Goal: Task Accomplishment & Management: Complete application form

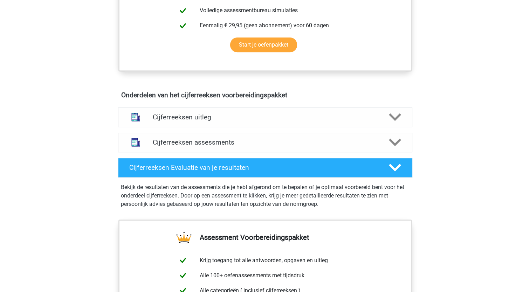
scroll to position [350, 0]
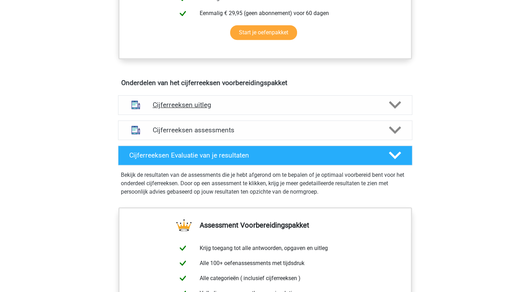
click at [392, 109] on polygon at bounding box center [395, 105] width 12 height 8
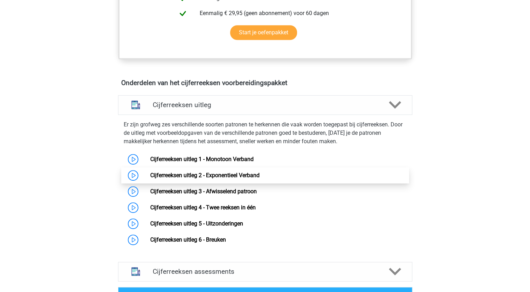
click at [185, 179] on link "Cijferreeksen uitleg 2 - Exponentieel Verband" at bounding box center [204, 175] width 109 height 7
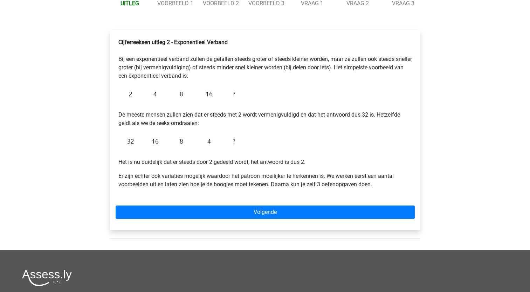
scroll to position [140, 0]
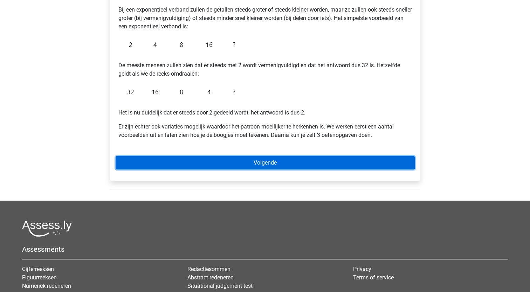
click at [174, 168] on link "Volgende" at bounding box center [265, 162] width 299 height 13
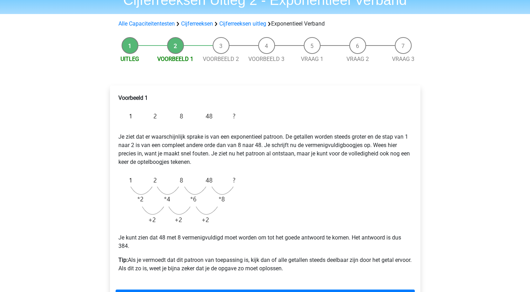
scroll to position [70, 0]
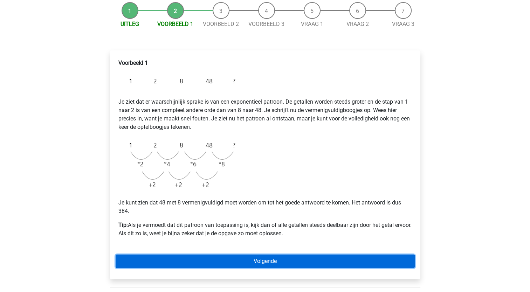
click at [259, 260] on link "Volgende" at bounding box center [265, 261] width 299 height 13
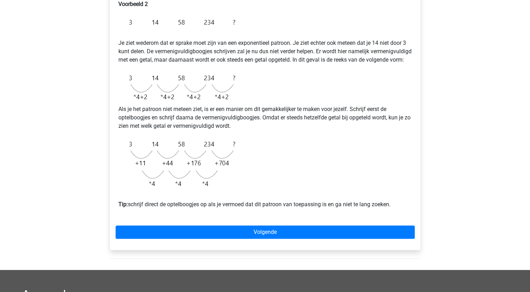
scroll to position [140, 0]
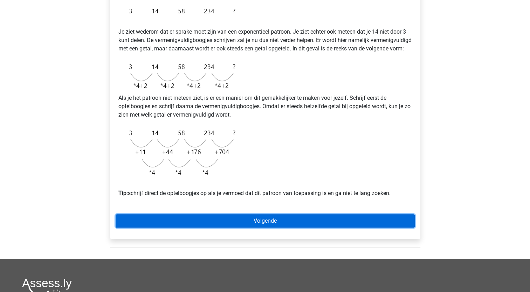
click at [276, 228] on link "Volgende" at bounding box center [265, 220] width 299 height 13
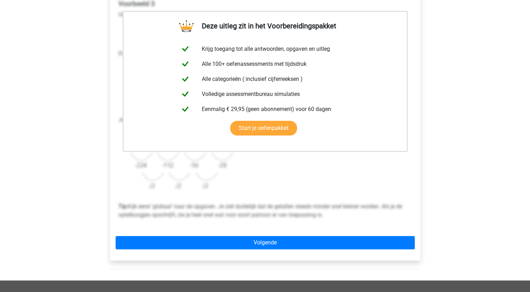
scroll to position [140, 0]
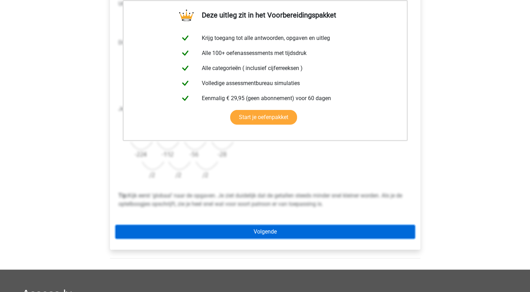
click at [258, 230] on link "Volgende" at bounding box center [265, 231] width 299 height 13
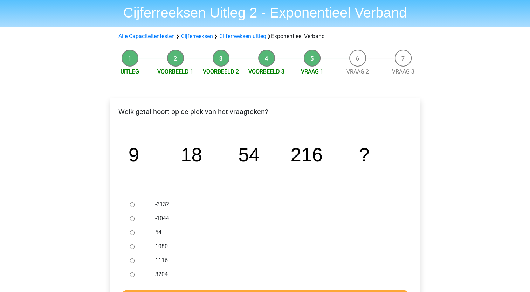
scroll to position [35, 0]
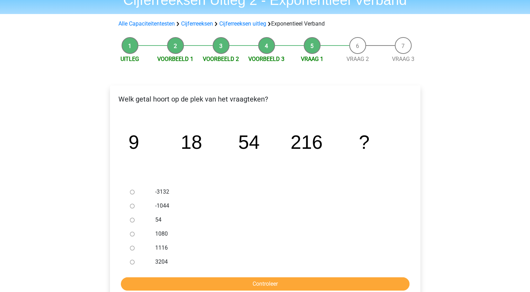
click at [131, 235] on input "1080" at bounding box center [132, 234] width 5 height 5
radio input "true"
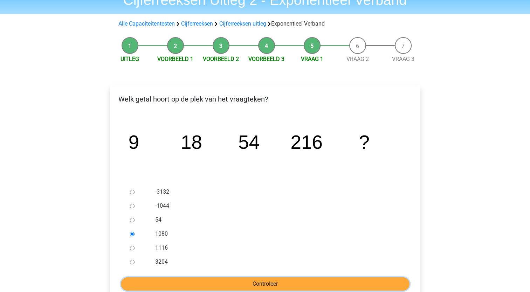
click at [274, 285] on input "Controleer" at bounding box center [265, 283] width 289 height 13
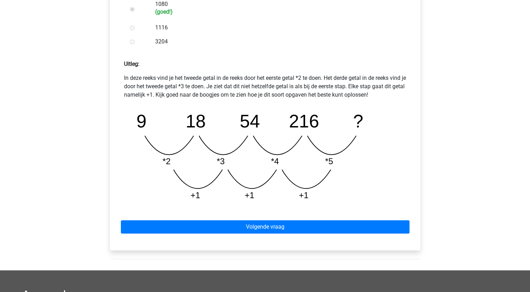
scroll to position [280, 0]
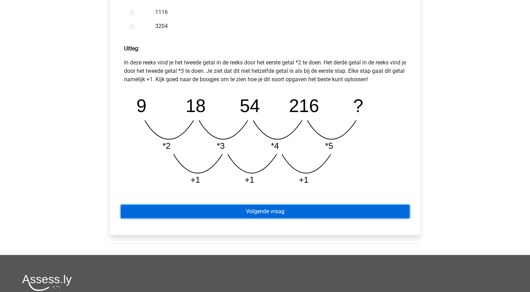
click at [274, 213] on link "Volgende vraag" at bounding box center [265, 211] width 289 height 13
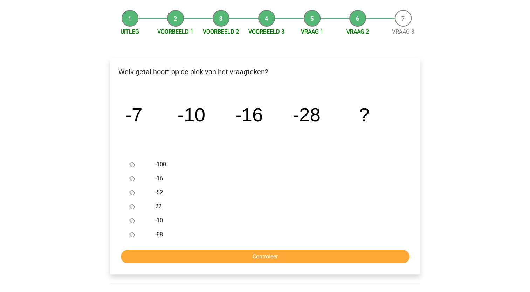
scroll to position [70, 0]
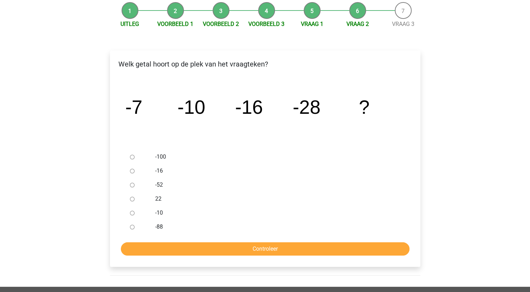
click at [130, 183] on input "-52" at bounding box center [132, 185] width 5 height 5
radio input "true"
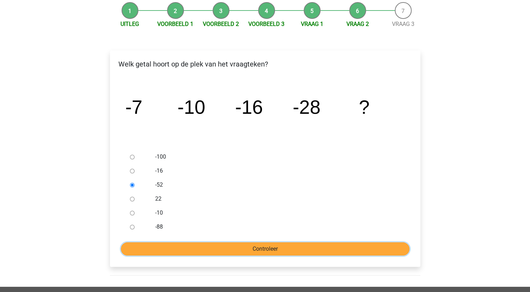
click at [172, 244] on input "Controleer" at bounding box center [265, 248] width 289 height 13
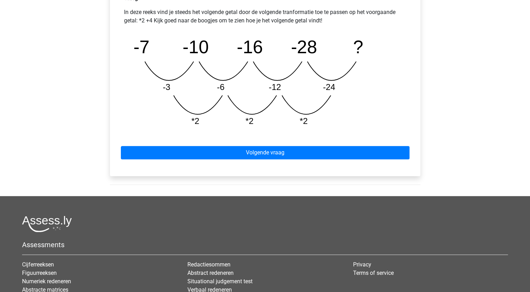
scroll to position [350, 0]
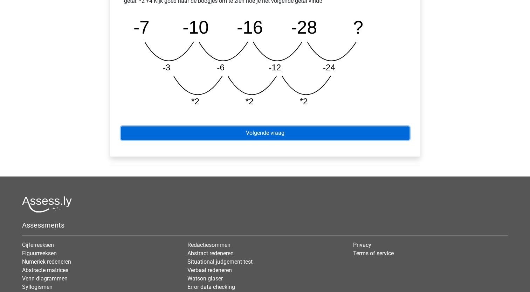
click at [283, 133] on link "Volgende vraag" at bounding box center [265, 132] width 289 height 13
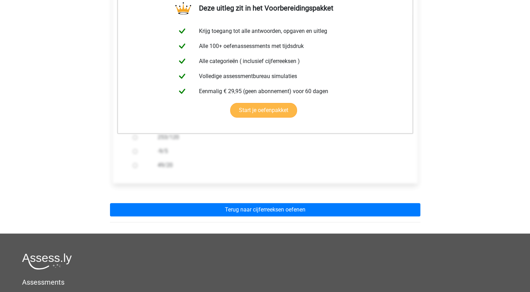
scroll to position [140, 0]
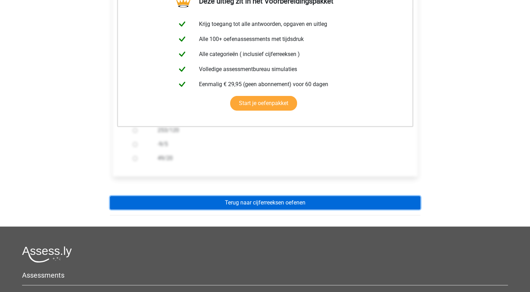
click at [271, 200] on link "Terug naar cijferreeksen oefenen" at bounding box center [265, 202] width 310 height 13
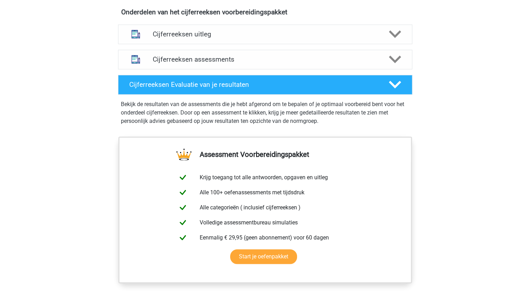
scroll to position [420, 0]
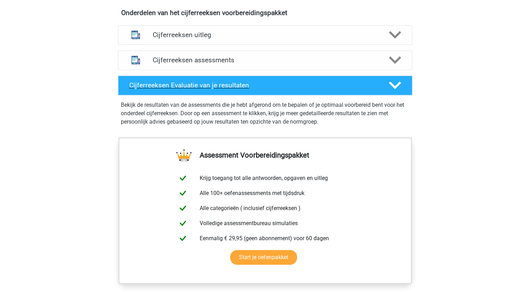
click at [214, 89] on h4 "Cijferreeksen Evaluatie van je resultaten" at bounding box center [253, 85] width 248 height 8
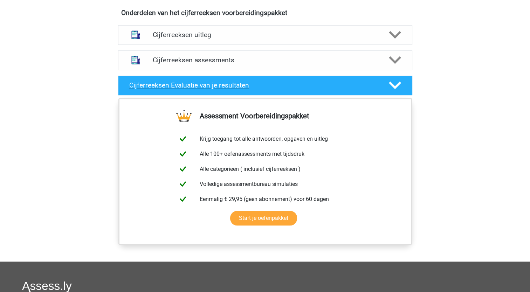
click at [214, 89] on h4 "Cijferreeksen Evaluatie van je resultaten" at bounding box center [253, 85] width 248 height 8
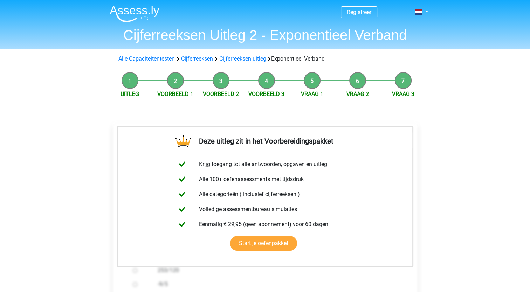
click at [129, 9] on img at bounding box center [135, 14] width 50 height 16
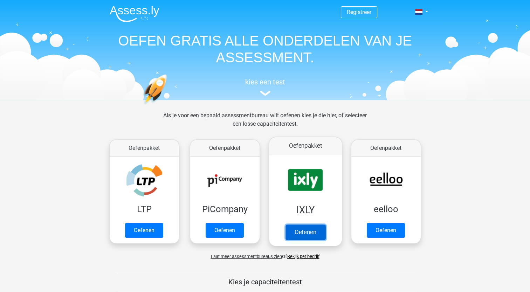
click at [319, 233] on link "Oefenen" at bounding box center [305, 232] width 40 height 15
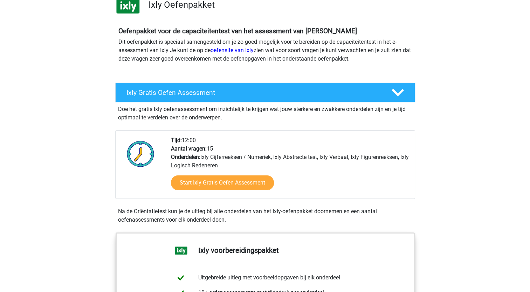
scroll to position [70, 0]
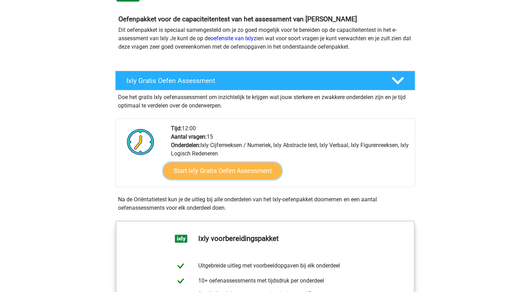
click at [241, 170] on link "Start Ixly Gratis Oefen Assessment" at bounding box center [222, 171] width 118 height 17
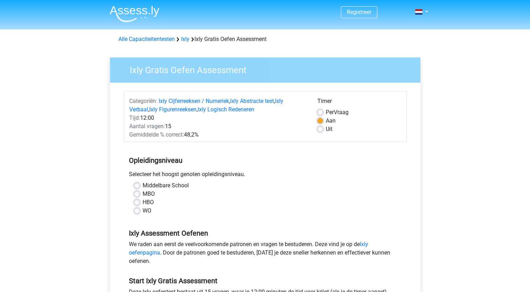
click at [326, 131] on label "Uit" at bounding box center [329, 129] width 7 height 8
click at [321, 131] on input "Uit" at bounding box center [320, 128] width 6 height 7
radio input "true"
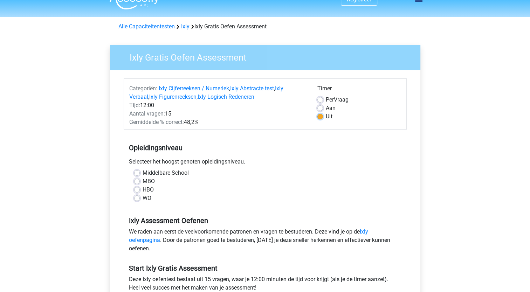
scroll to position [35, 0]
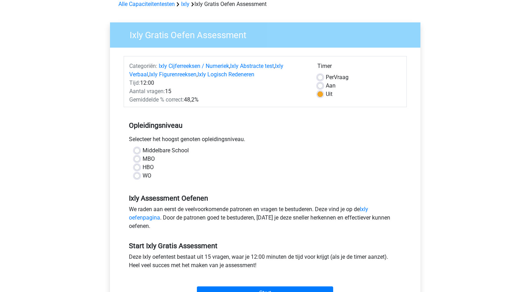
click at [143, 176] on label "WO" at bounding box center [147, 176] width 9 height 8
click at [139, 176] on input "WO" at bounding box center [137, 175] width 6 height 7
radio input "true"
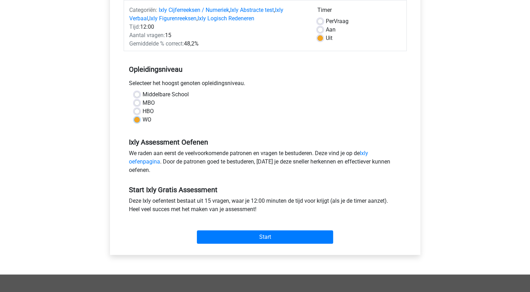
scroll to position [105, 0]
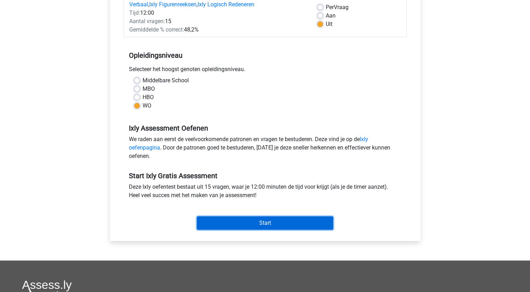
click at [259, 222] on input "Start" at bounding box center [265, 222] width 136 height 13
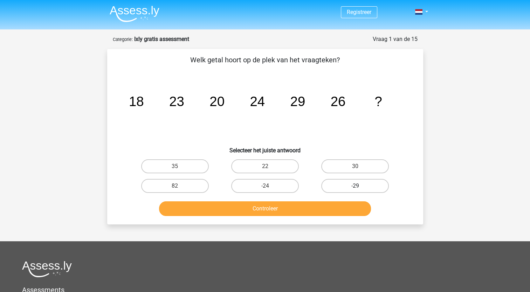
click at [347, 186] on label "-29" at bounding box center [355, 186] width 68 height 14
click at [355, 186] on input "-29" at bounding box center [357, 188] width 5 height 5
radio input "true"
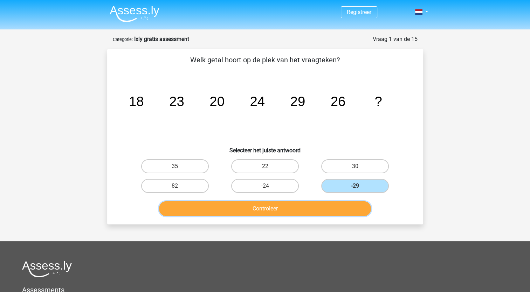
click at [306, 205] on button "Controleer" at bounding box center [265, 208] width 212 height 15
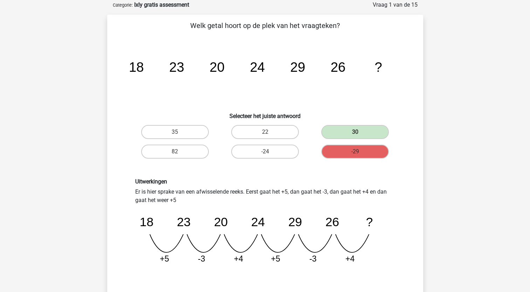
scroll to position [140, 0]
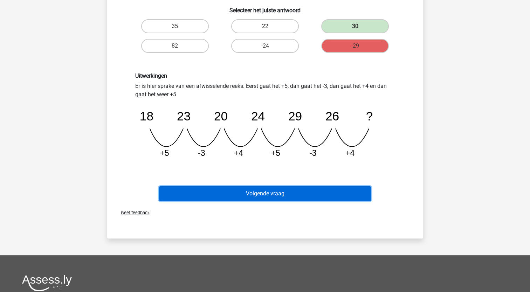
click at [257, 195] on button "Volgende vraag" at bounding box center [265, 193] width 212 height 15
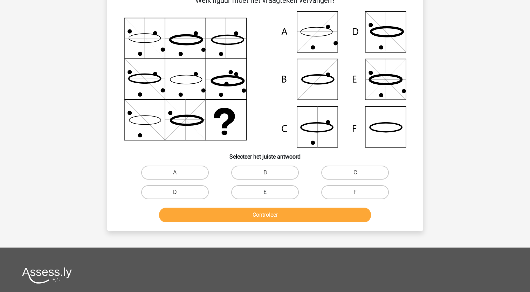
scroll to position [0, 0]
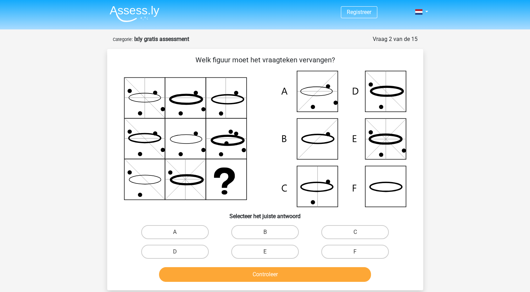
click at [274, 267] on button "Controleer" at bounding box center [265, 274] width 212 height 15
click at [320, 91] on icon at bounding box center [265, 139] width 282 height 136
click at [189, 228] on label "A" at bounding box center [175, 232] width 68 height 14
click at [179, 232] on input "A" at bounding box center [177, 234] width 5 height 5
radio input "true"
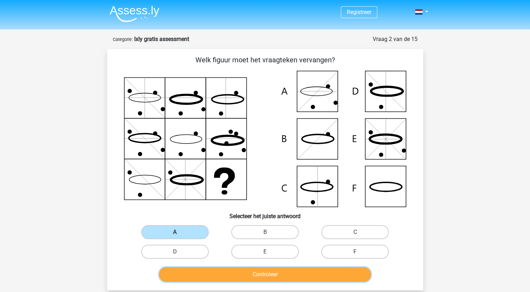
click at [245, 276] on button "Controleer" at bounding box center [265, 274] width 212 height 15
click at [254, 271] on button "Controleer" at bounding box center [265, 274] width 212 height 15
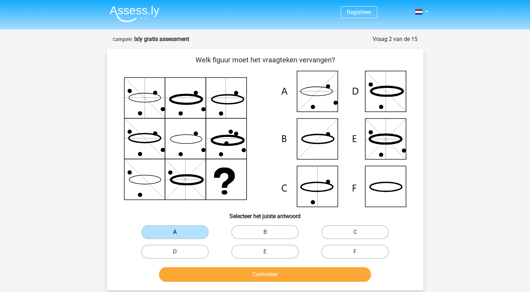
click at [164, 224] on div "A" at bounding box center [175, 232] width 90 height 20
click at [165, 230] on label "A" at bounding box center [175, 232] width 68 height 14
click at [175, 232] on input "A" at bounding box center [177, 234] width 5 height 5
click at [315, 96] on icon at bounding box center [317, 91] width 32 height 9
click at [172, 232] on label "A" at bounding box center [175, 232] width 68 height 14
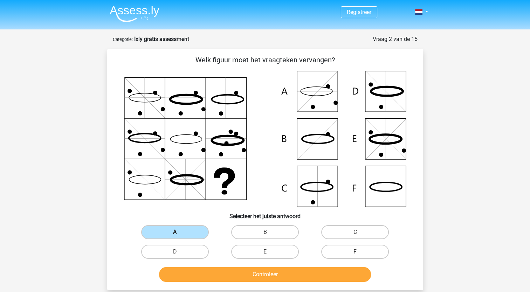
click at [175, 232] on input "A" at bounding box center [177, 234] width 5 height 5
click at [172, 232] on label "A" at bounding box center [175, 232] width 68 height 14
click at [175, 232] on input "A" at bounding box center [177, 234] width 5 height 5
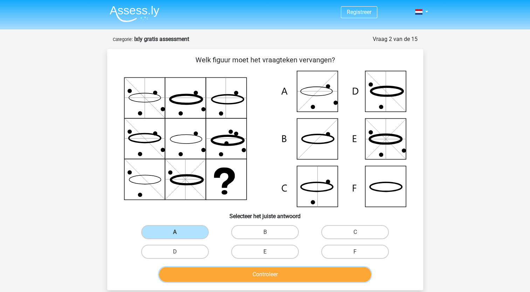
click at [252, 268] on button "Controleer" at bounding box center [265, 274] width 212 height 15
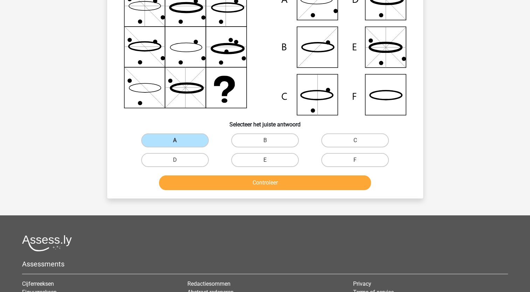
scroll to position [105, 0]
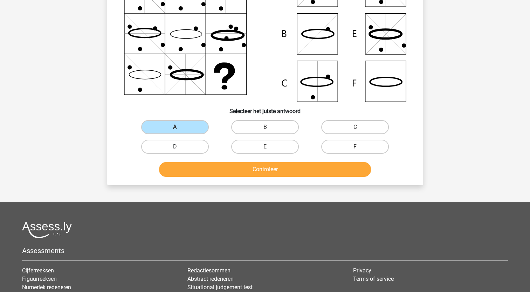
click at [184, 143] on label "D" at bounding box center [175, 147] width 68 height 14
click at [179, 147] on input "D" at bounding box center [177, 149] width 5 height 5
radio input "true"
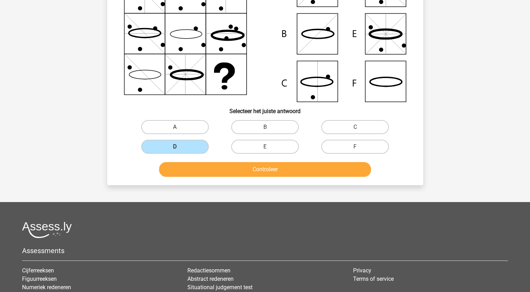
click at [185, 132] on label "A" at bounding box center [175, 127] width 68 height 14
click at [179, 132] on input "A" at bounding box center [177, 129] width 5 height 5
radio input "true"
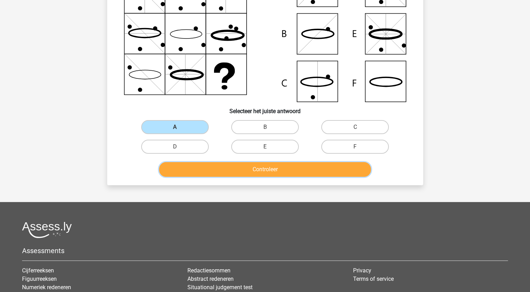
click at [250, 172] on button "Controleer" at bounding box center [265, 169] width 212 height 15
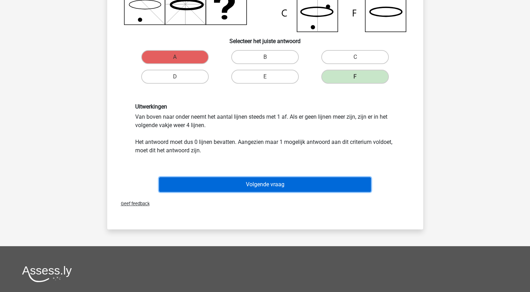
click at [268, 187] on button "Volgende vraag" at bounding box center [265, 184] width 212 height 15
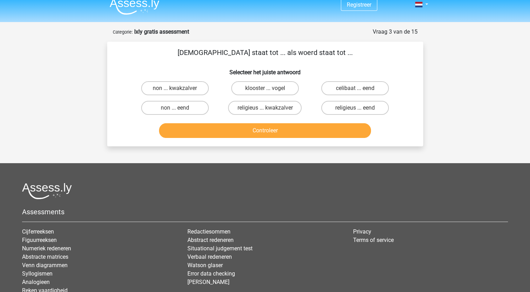
scroll to position [0, 0]
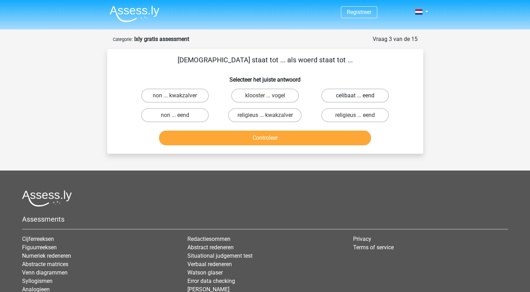
click at [359, 92] on label "celibaat ... eend" at bounding box center [355, 96] width 68 height 14
click at [359, 96] on input "celibaat ... eend" at bounding box center [357, 98] width 5 height 5
radio input "true"
click at [253, 91] on label "klooster ... vogel" at bounding box center [265, 96] width 68 height 14
click at [265, 96] on input "klooster ... vogel" at bounding box center [267, 98] width 5 height 5
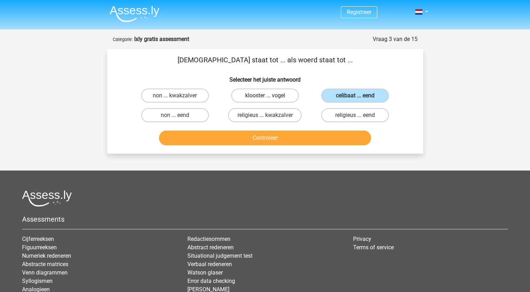
radio input "true"
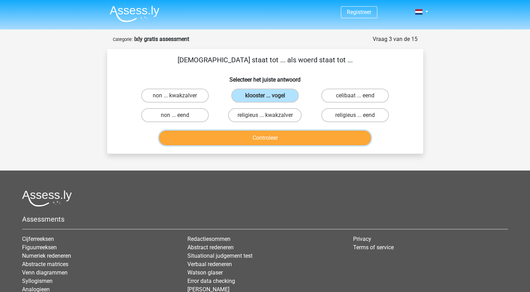
click at [267, 138] on button "Controleer" at bounding box center [265, 138] width 212 height 15
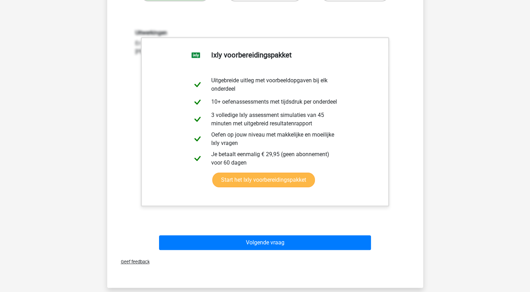
scroll to position [140, 0]
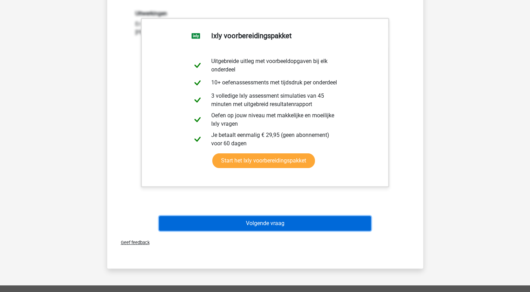
click at [265, 223] on button "Volgende vraag" at bounding box center [265, 223] width 212 height 15
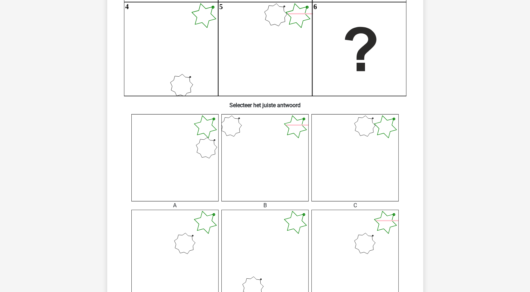
scroll to position [175, 0]
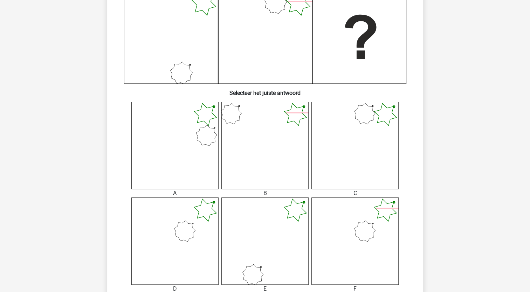
click at [278, 242] on icon at bounding box center [264, 241] width 87 height 87
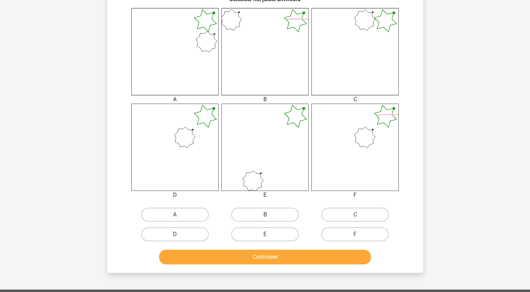
scroll to position [280, 0]
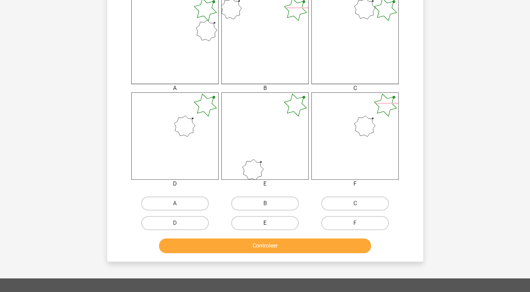
click at [274, 222] on label "E" at bounding box center [265, 223] width 68 height 14
click at [269, 223] on input "E" at bounding box center [267, 225] width 5 height 5
radio input "true"
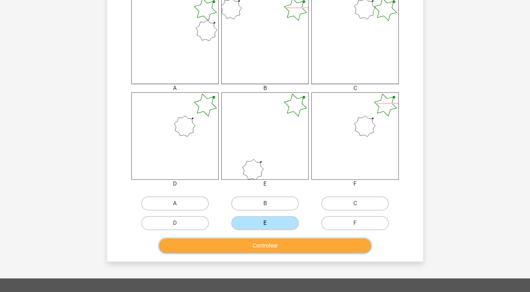
click at [273, 242] on button "Controleer" at bounding box center [265, 246] width 212 height 15
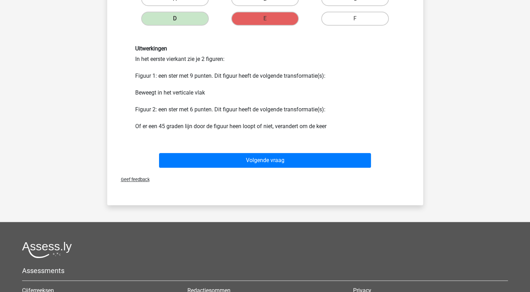
scroll to position [490, 0]
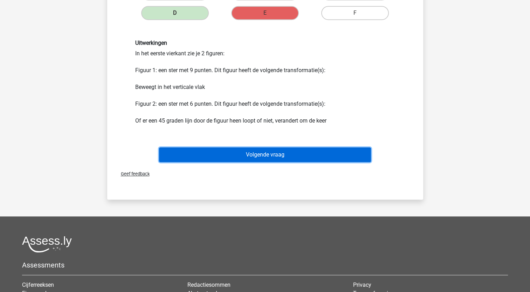
click at [262, 151] on button "Volgende vraag" at bounding box center [265, 154] width 212 height 15
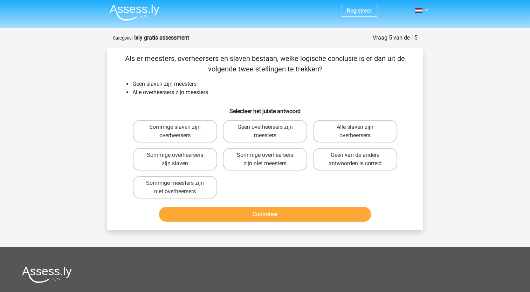
scroll to position [0, 0]
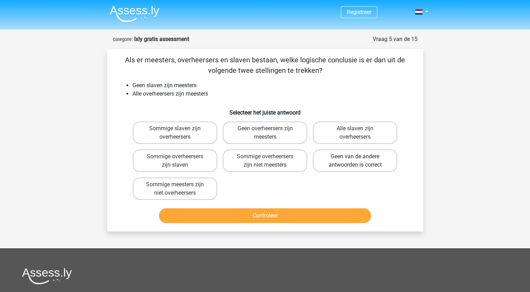
click at [346, 167] on label "Geen van de andere antwoorden is correct" at bounding box center [355, 161] width 84 height 22
click at [355, 161] on input "Geen van de andere antwoorden is correct" at bounding box center [357, 159] width 5 height 5
radio input "true"
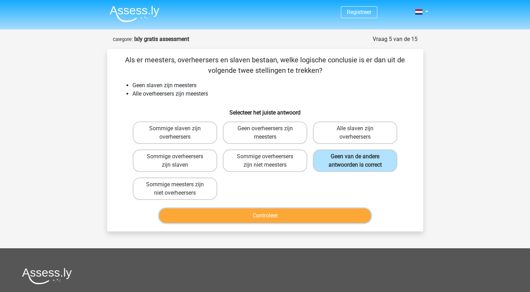
click at [321, 217] on button "Controleer" at bounding box center [265, 215] width 212 height 15
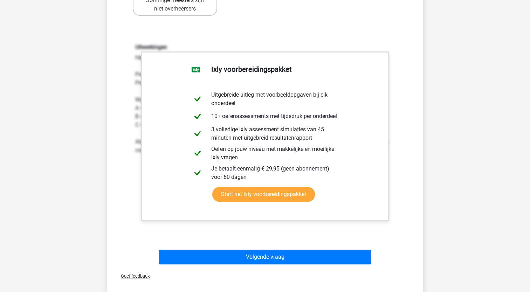
scroll to position [210, 0]
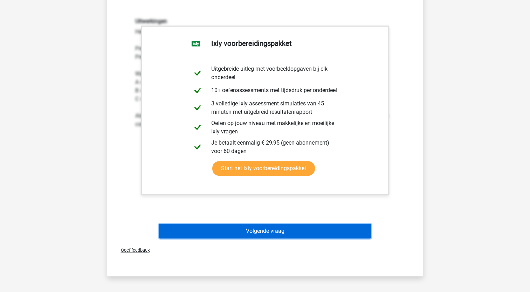
click at [273, 229] on button "Volgende vraag" at bounding box center [265, 231] width 212 height 15
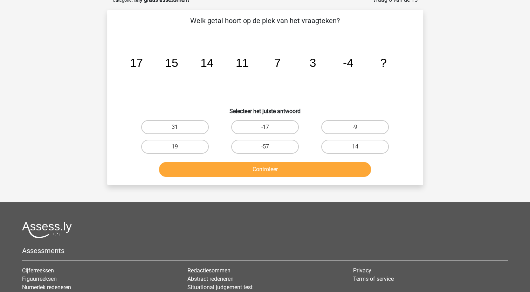
scroll to position [35, 0]
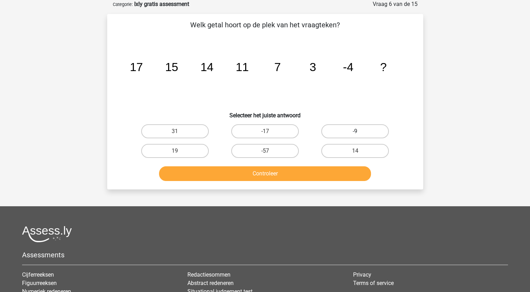
click at [345, 131] on label "-9" at bounding box center [355, 131] width 68 height 14
click at [355, 131] on input "-9" at bounding box center [357, 133] width 5 height 5
radio input "true"
click at [323, 179] on button "Controleer" at bounding box center [265, 173] width 212 height 15
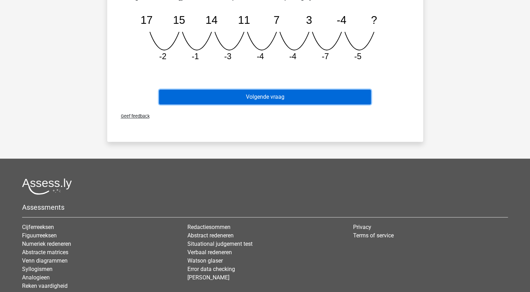
click at [268, 93] on button "Volgende vraag" at bounding box center [265, 97] width 212 height 15
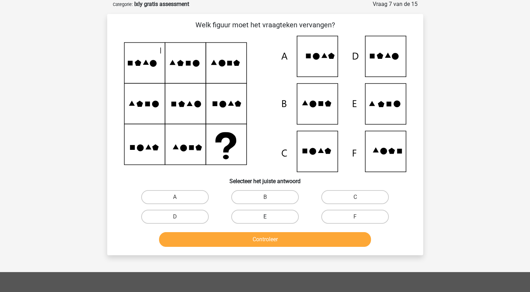
click at [273, 215] on label "E" at bounding box center [265, 217] width 68 height 14
click at [269, 217] on input "E" at bounding box center [267, 219] width 5 height 5
radio input "true"
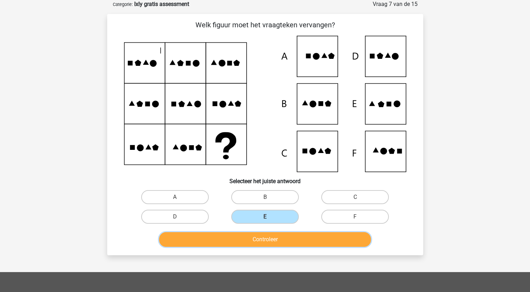
click at [267, 237] on button "Controleer" at bounding box center [265, 239] width 212 height 15
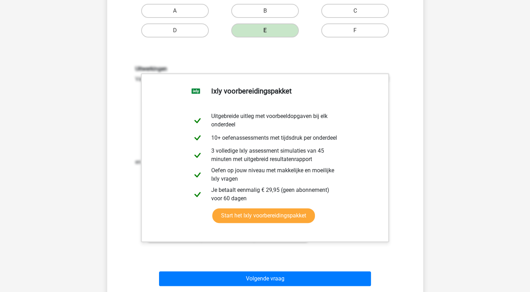
scroll to position [245, 0]
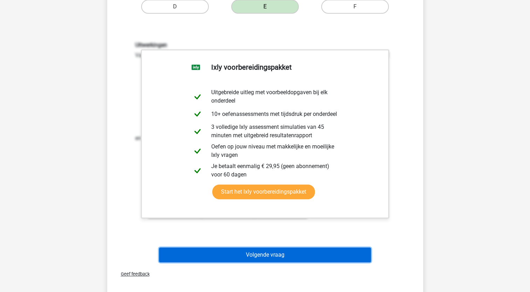
click at [278, 252] on button "Volgende vraag" at bounding box center [265, 255] width 212 height 15
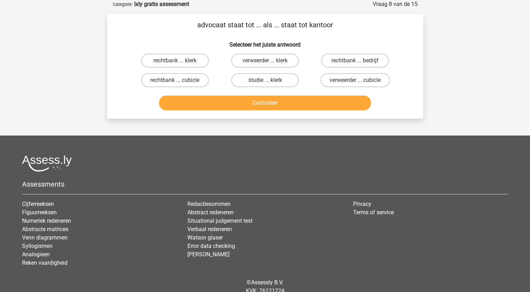
scroll to position [0, 0]
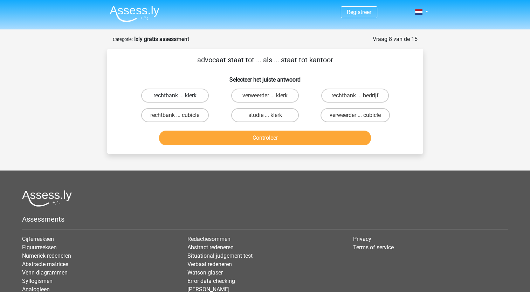
click at [166, 96] on label "rechtbank ... klerk" at bounding box center [175, 96] width 68 height 14
click at [175, 96] on input "rechtbank ... klerk" at bounding box center [177, 98] width 5 height 5
radio input "true"
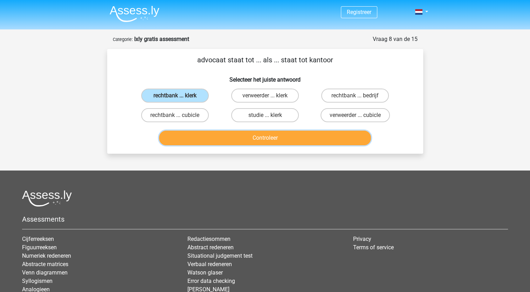
click at [257, 139] on button "Controleer" at bounding box center [265, 138] width 212 height 15
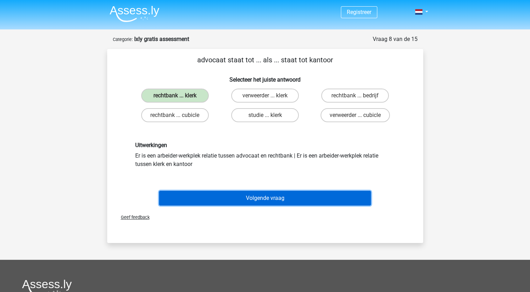
click at [276, 195] on button "Volgende vraag" at bounding box center [265, 198] width 212 height 15
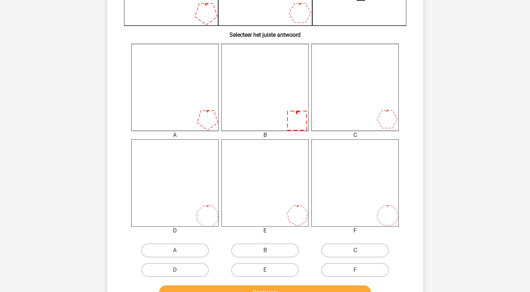
scroll to position [245, 0]
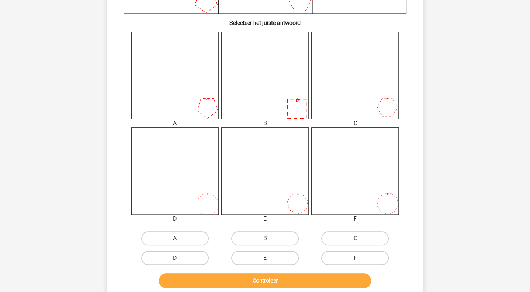
click at [360, 254] on label "F" at bounding box center [355, 258] width 68 height 14
click at [360, 258] on input "F" at bounding box center [357, 260] width 5 height 5
radio input "true"
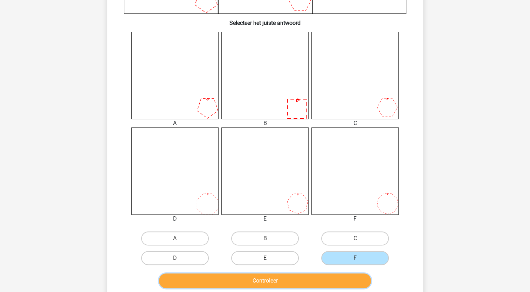
click at [333, 276] on button "Controleer" at bounding box center [265, 281] width 212 height 15
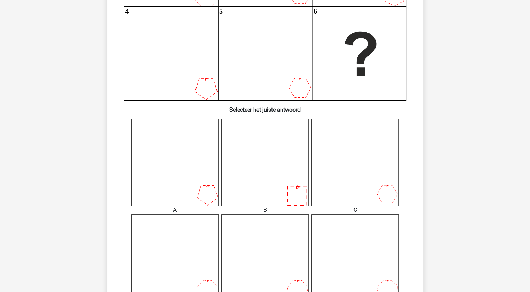
scroll to position [140, 0]
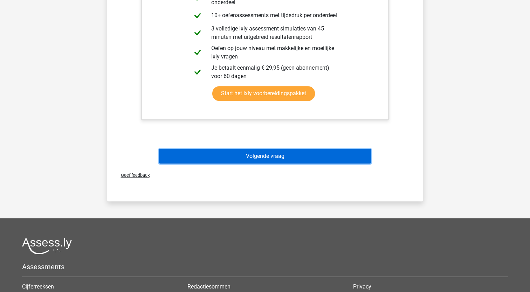
click at [268, 158] on button "Volgende vraag" at bounding box center [265, 156] width 212 height 15
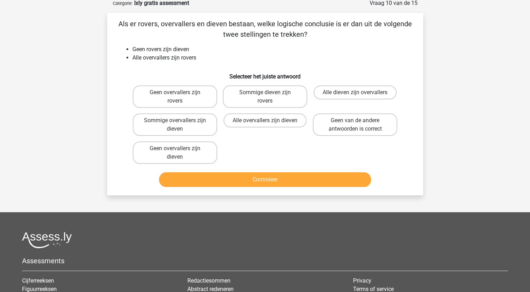
scroll to position [35, 0]
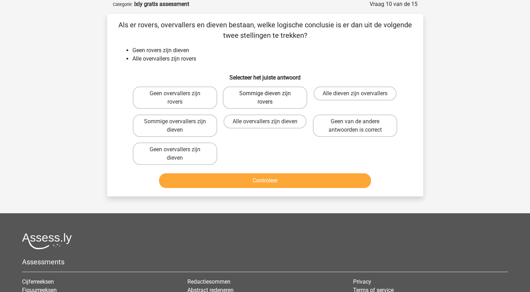
drag, startPoint x: 278, startPoint y: 100, endPoint x: 279, endPoint y: 105, distance: 4.6
click at [278, 103] on label "Sommige dieven zijn rovers" at bounding box center [265, 98] width 84 height 22
click at [269, 98] on input "Sommige dieven zijn rovers" at bounding box center [267, 96] width 5 height 5
radio input "true"
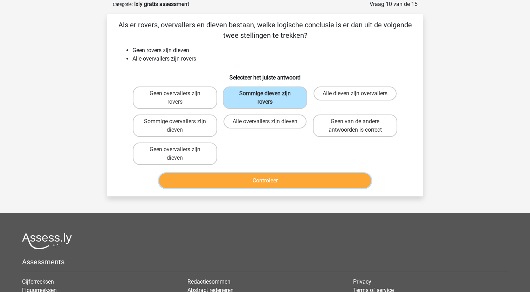
click at [276, 170] on div "Controleer" at bounding box center [265, 179] width 294 height 23
click at [280, 181] on button "Controleer" at bounding box center [265, 180] width 212 height 15
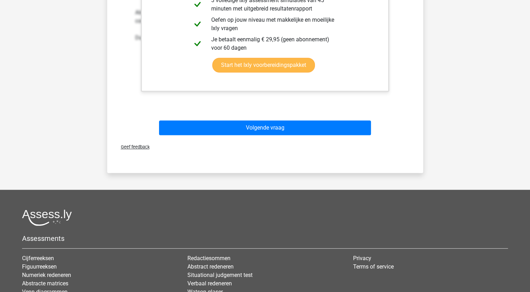
scroll to position [315, 0]
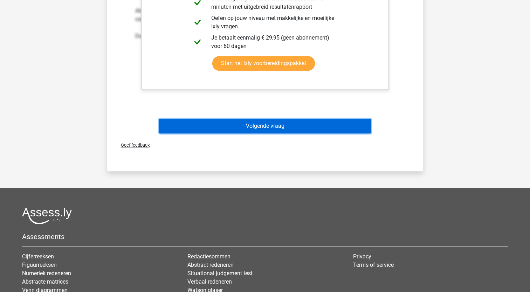
click at [268, 123] on button "Volgende vraag" at bounding box center [265, 126] width 212 height 15
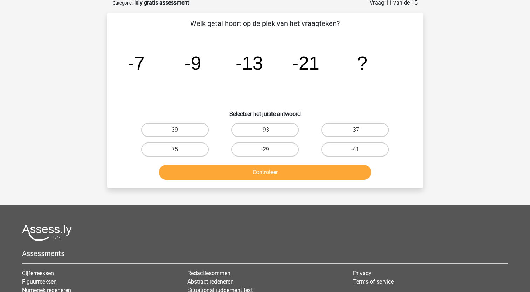
scroll to position [35, 0]
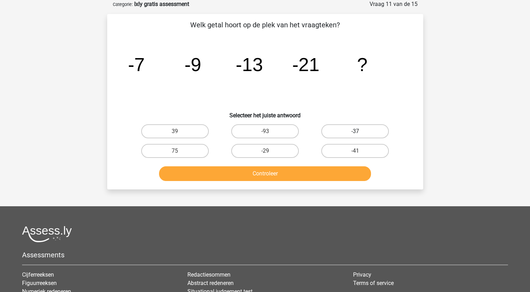
click at [345, 131] on label "-37" at bounding box center [355, 131] width 68 height 14
click at [355, 131] on input "-37" at bounding box center [357, 133] width 5 height 5
radio input "true"
click at [311, 174] on button "Controleer" at bounding box center [265, 173] width 212 height 15
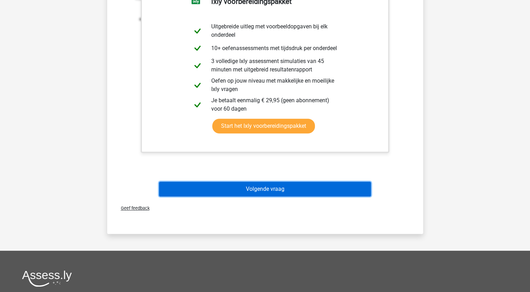
click at [307, 190] on button "Volgende vraag" at bounding box center [265, 189] width 212 height 15
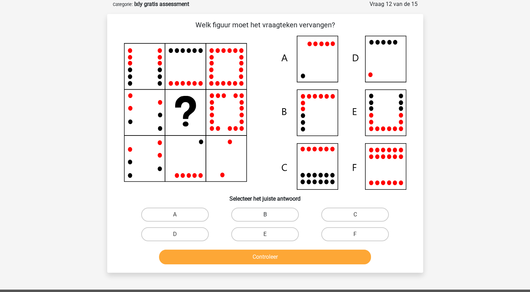
drag, startPoint x: 266, startPoint y: 211, endPoint x: 263, endPoint y: 230, distance: 19.5
click at [266, 212] on label "B" at bounding box center [265, 215] width 68 height 14
click at [266, 215] on input "B" at bounding box center [267, 217] width 5 height 5
radio input "true"
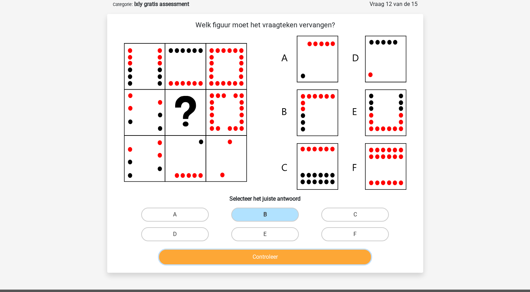
click at [267, 257] on button "Controleer" at bounding box center [265, 257] width 212 height 15
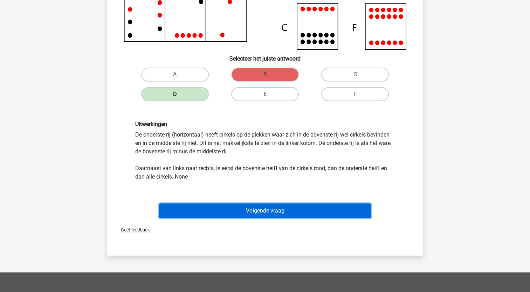
click at [273, 208] on button "Volgende vraag" at bounding box center [265, 211] width 212 height 15
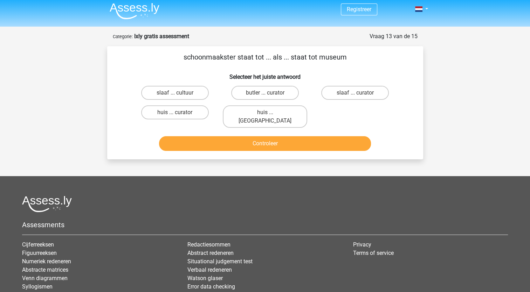
scroll to position [0, 0]
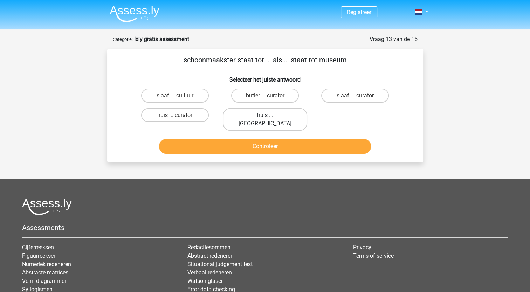
click at [270, 115] on label "huis ... louvre" at bounding box center [265, 119] width 84 height 22
click at [269, 115] on input "huis ... louvre" at bounding box center [267, 117] width 5 height 5
radio input "true"
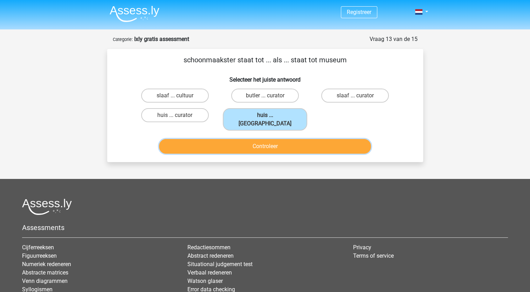
click at [259, 139] on button "Controleer" at bounding box center [265, 146] width 212 height 15
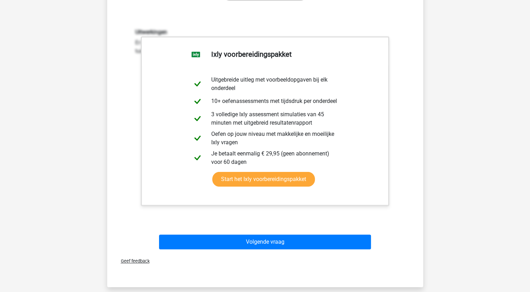
scroll to position [175, 0]
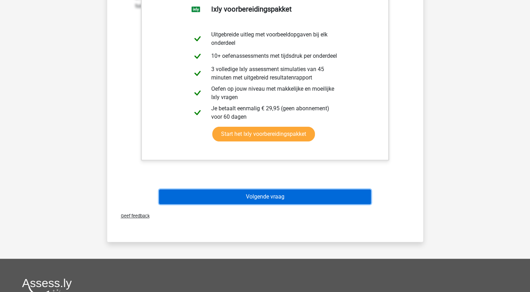
click at [283, 191] on button "Volgende vraag" at bounding box center [265, 196] width 212 height 15
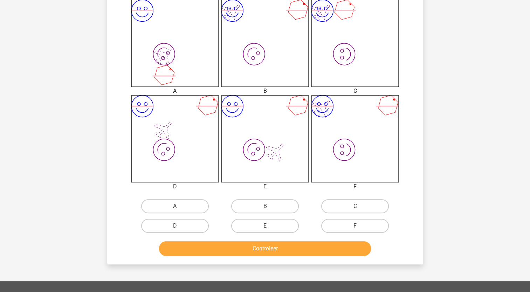
scroll to position [315, 0]
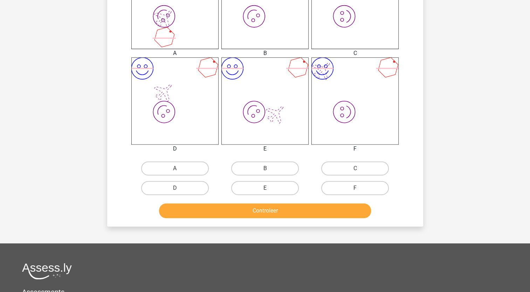
click at [240, 91] on icon "image/svg+xml image/svg+xml" at bounding box center [264, 100] width 87 height 87
click at [279, 213] on button "Controleer" at bounding box center [265, 211] width 212 height 15
click at [276, 187] on label "E" at bounding box center [265, 188] width 68 height 14
click at [269, 188] on input "E" at bounding box center [267, 190] width 5 height 5
radio input "true"
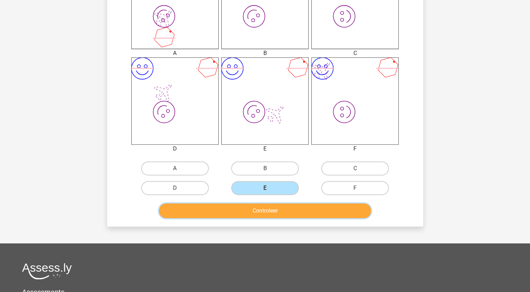
click at [272, 208] on button "Controleer" at bounding box center [265, 211] width 212 height 15
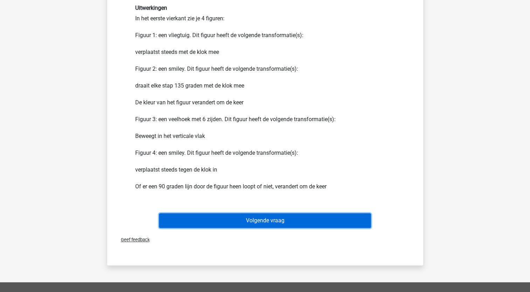
click at [278, 218] on button "Volgende vraag" at bounding box center [265, 220] width 212 height 15
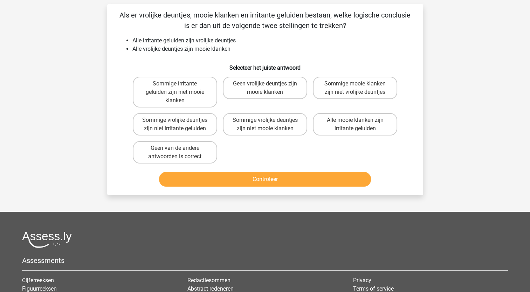
scroll to position [35, 0]
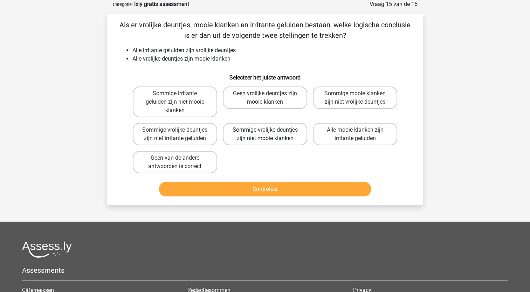
click at [261, 134] on label "Sommige vrolijke deuntjes zijn niet mooie klanken" at bounding box center [265, 134] width 84 height 22
click at [265, 134] on input "Sommige vrolijke deuntjes zijn niet mooie klanken" at bounding box center [267, 132] width 5 height 5
radio input "true"
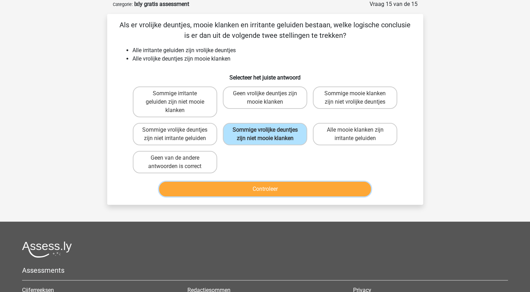
click at [255, 185] on button "Controleer" at bounding box center [265, 189] width 212 height 15
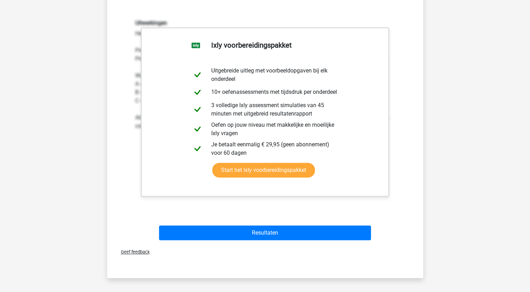
scroll to position [280, 0]
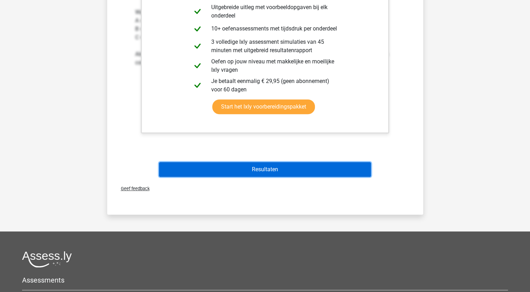
click at [262, 169] on button "Resultaten" at bounding box center [265, 169] width 212 height 15
